Goal: Transaction & Acquisition: Obtain resource

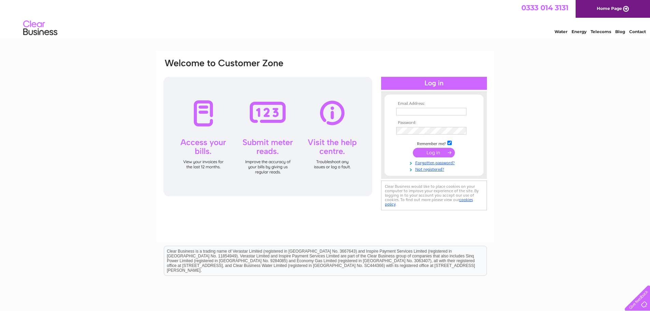
type input "rhianna@hi-spec-eng.com"
click at [442, 154] on input "submit" at bounding box center [434, 153] width 42 height 10
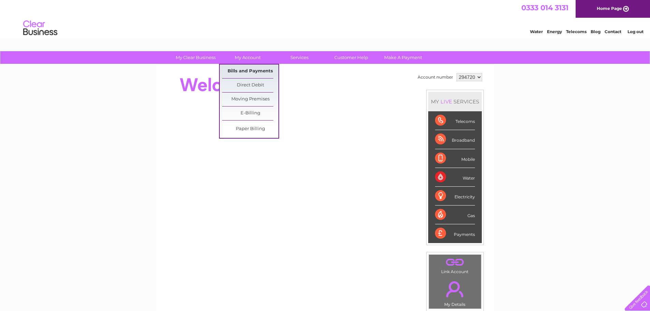
click at [244, 70] on link "Bills and Payments" at bounding box center [250, 72] width 56 height 14
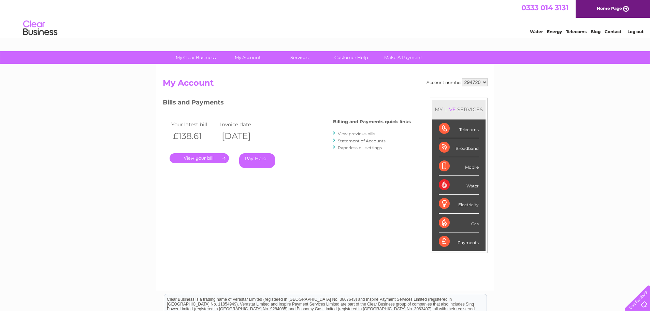
click at [204, 161] on link "." at bounding box center [199, 158] width 59 height 10
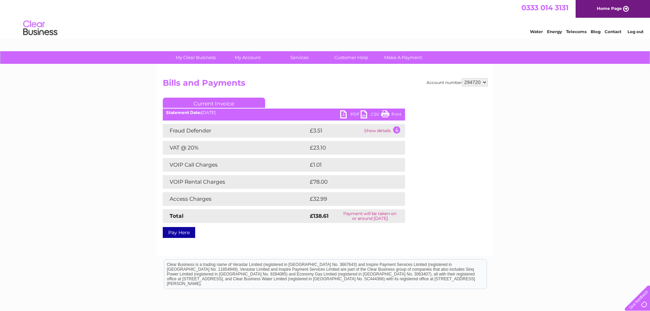
click at [345, 112] on link "PDF" at bounding box center [350, 115] width 20 height 10
click at [636, 32] on link "Log out" at bounding box center [636, 31] width 16 height 5
